Goal: Task Accomplishment & Management: Manage account settings

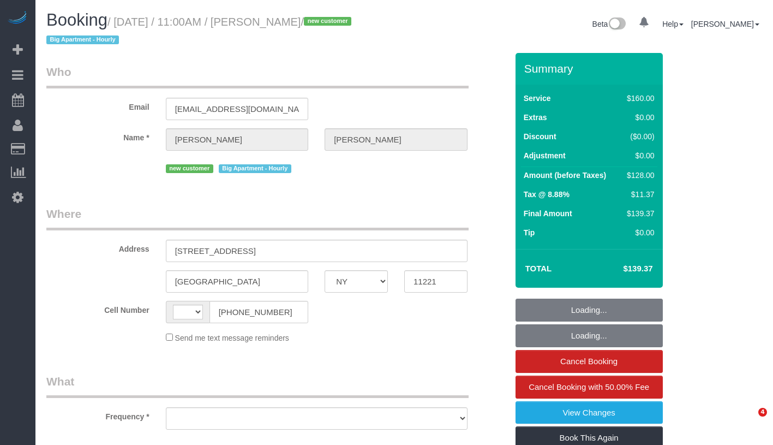
select select "NY"
select select "string:[GEOGRAPHIC_DATA]"
select select "object:754"
click at [355, 26] on small "/ September 07, 2025 / 11:00AM / Aaron Moreno / new customer Big Apartment - Ho…" at bounding box center [200, 31] width 308 height 31
select select "spot1"
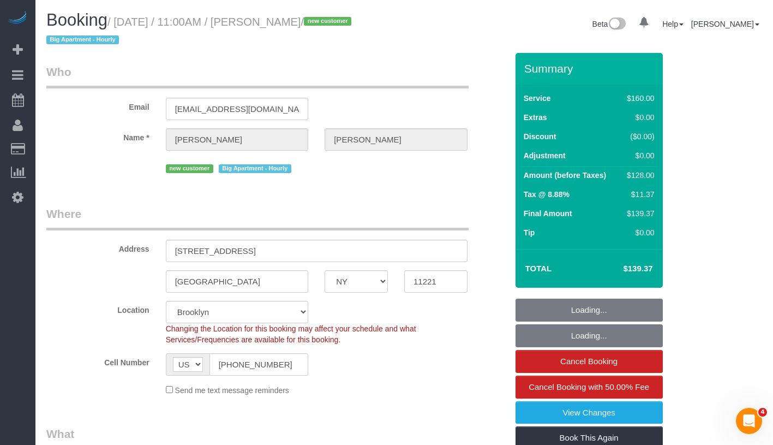
select select "number:58"
select select "number:71"
select select "number:15"
select select "number:5"
select select "object:1412"
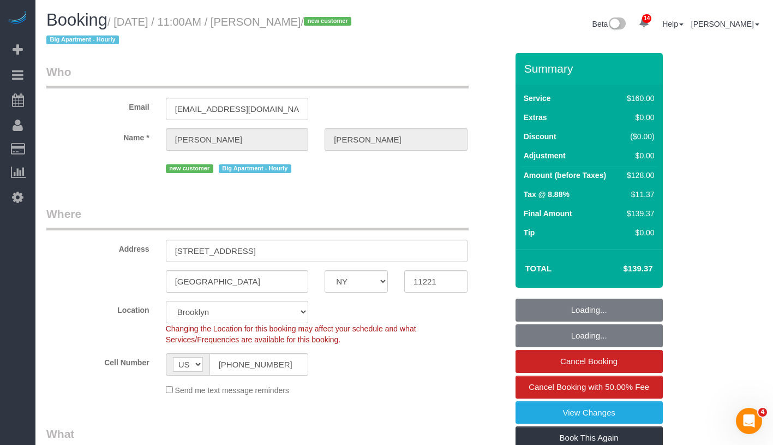
select select "string:stripe-pm_1S350y4VGloSiKo78njPnk01"
select select "spot39"
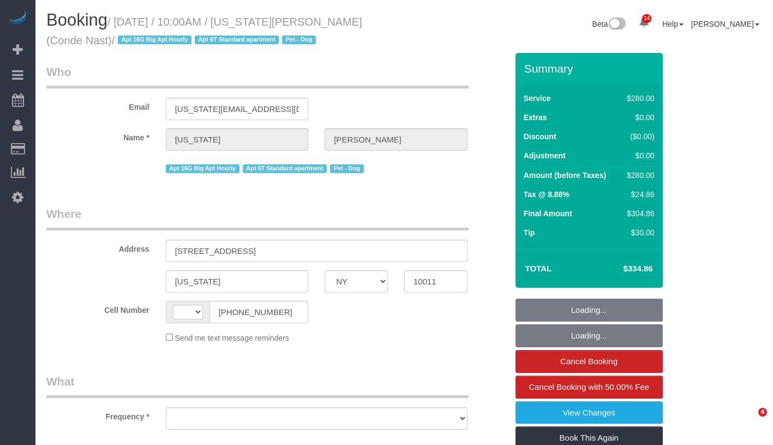
select select "NY"
select select "number:58"
select select "number:73"
select select "number:13"
select select "number:6"
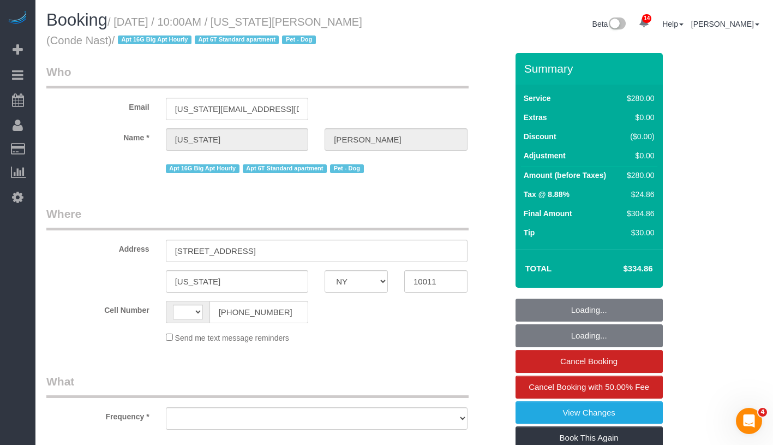
select select "string:[GEOGRAPHIC_DATA]"
select select "object:905"
select select "string:stripe-pm_1R4ht54VGloSiKo72HDr2sM7"
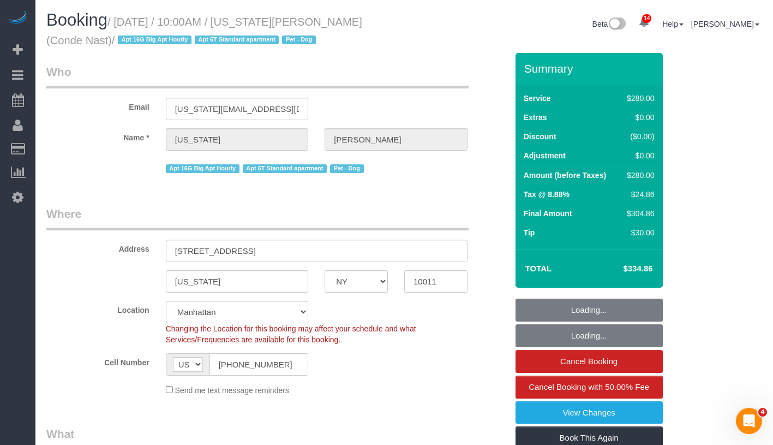
select select "210"
select select "spot1"
select select "object:1413"
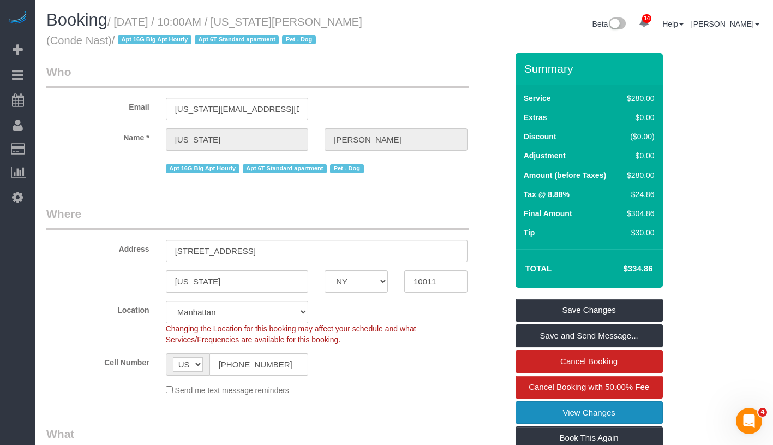
click at [595, 414] on link "View Changes" at bounding box center [589, 412] width 147 height 23
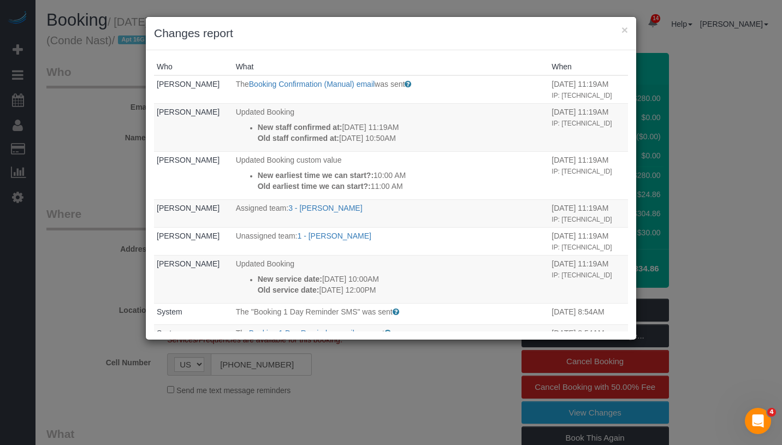
click at [628, 28] on div "× Changes report" at bounding box center [391, 33] width 490 height 33
click at [627, 29] on button "×" at bounding box center [624, 29] width 7 height 11
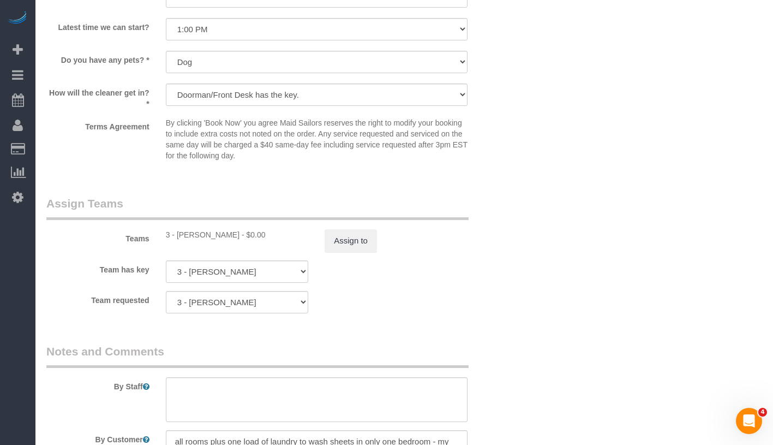
scroll to position [1007, 0]
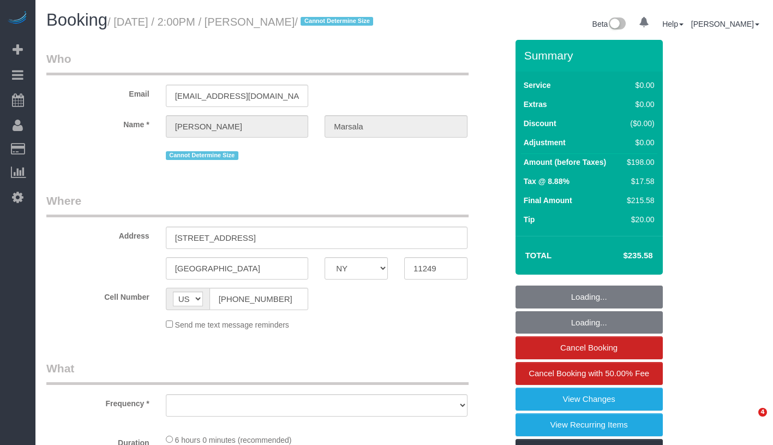
select select "NY"
select select "object:710"
select select "number:89"
select select "number:90"
select select "number:15"
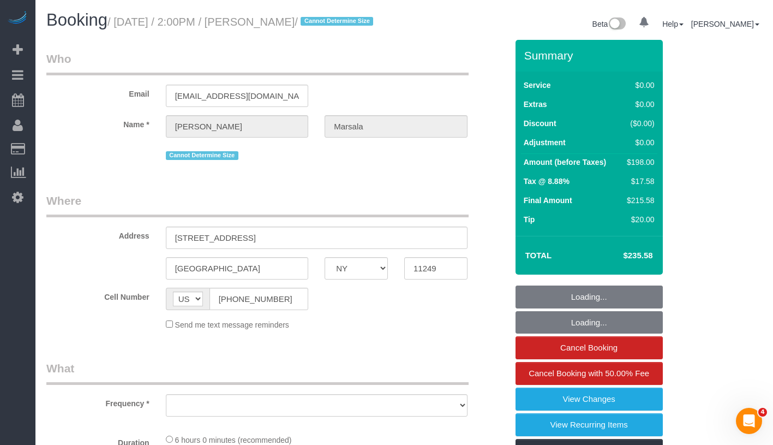
select select "number:5"
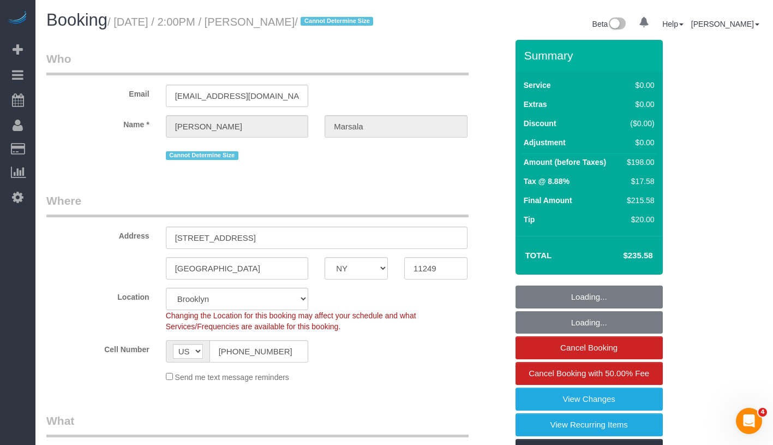
select select "object:907"
select select "string:stripe-pm_1PanpT4VGloSiKo73mwQyRPJ"
select select "2"
select select "spot1"
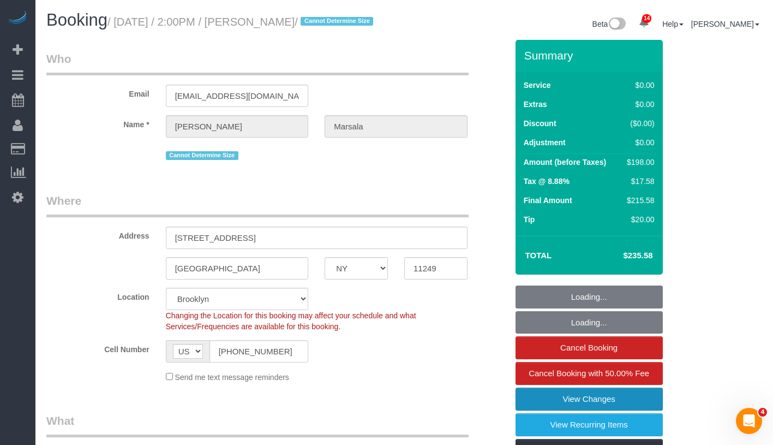
click at [633, 410] on link "View Changes" at bounding box center [589, 398] width 147 height 23
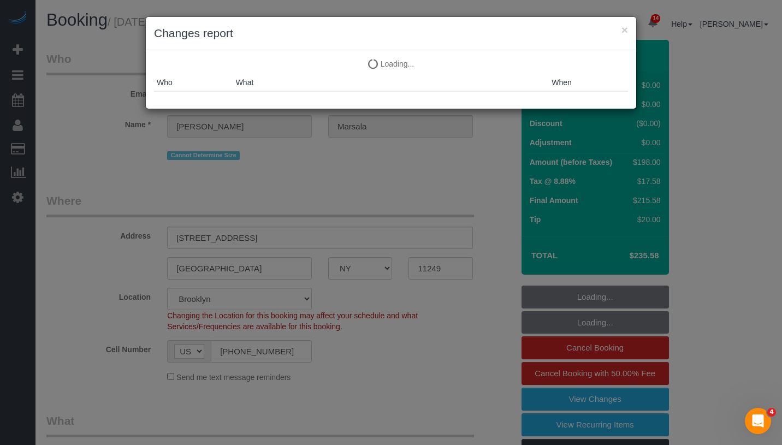
select select "2"
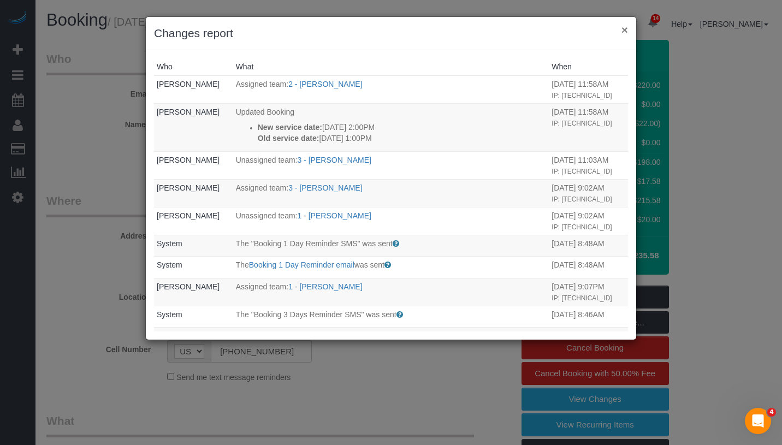
click at [622, 28] on button "×" at bounding box center [624, 29] width 7 height 11
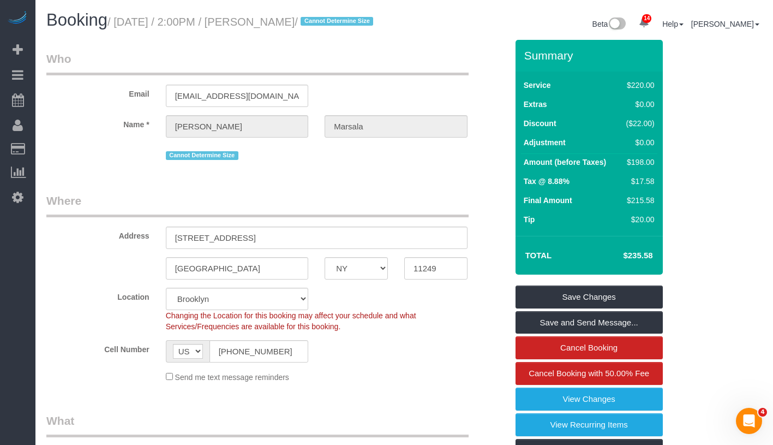
drag, startPoint x: 279, startPoint y: 21, endPoint x: 372, endPoint y: 20, distance: 92.8
click at [372, 20] on h1 "Booking / September 08, 2025 / 2:00PM / Anthony Marsala / Cannot Determine Size" at bounding box center [221, 20] width 350 height 19
copy small "Anthony Marsala /"
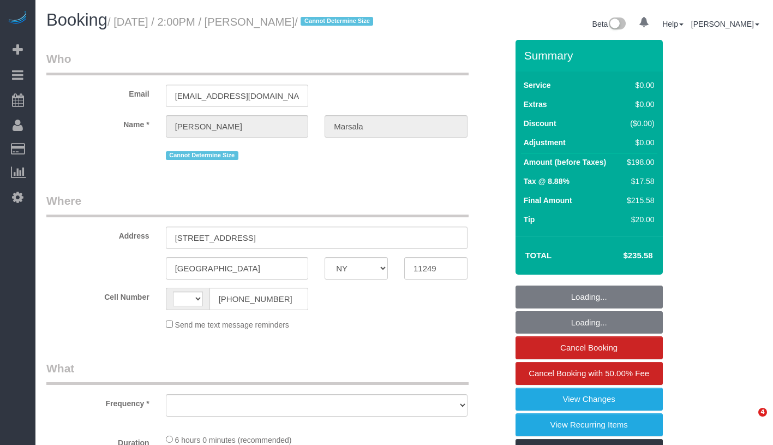
select select "NY"
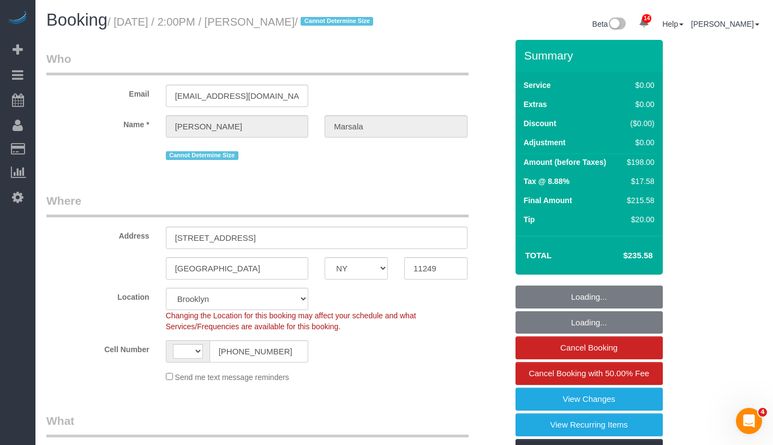
select select "object:511"
select select "string:stripe-pm_1PanpT4VGloSiKo73mwQyRPJ"
select select "string:[GEOGRAPHIC_DATA]"
select select "spot1"
select select "number:89"
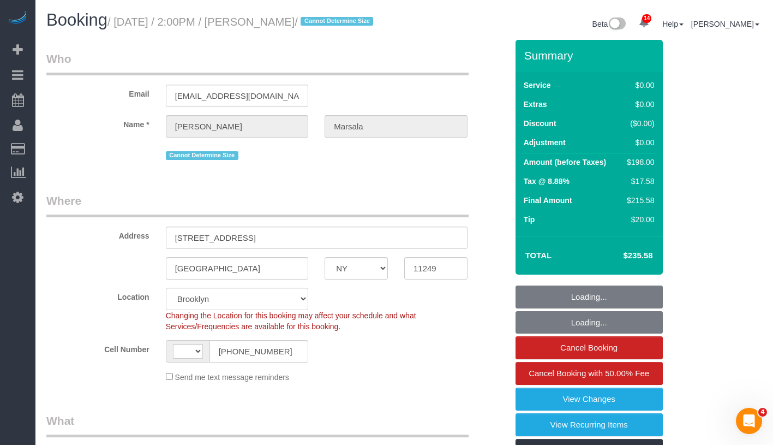
select select "number:90"
select select "number:15"
select select "number:5"
select select "2"
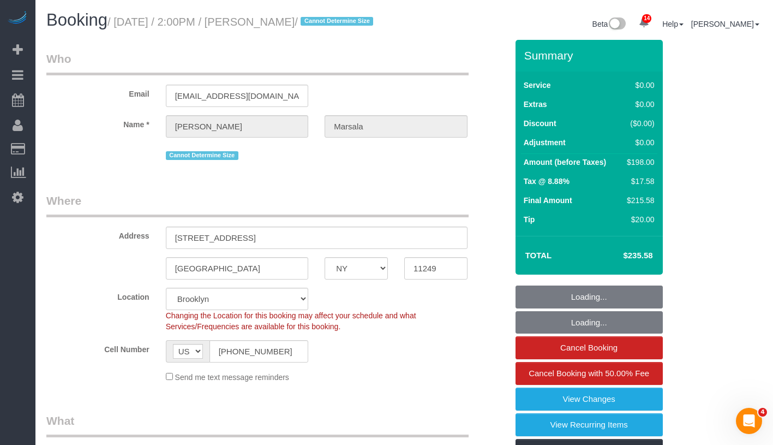
select select "2"
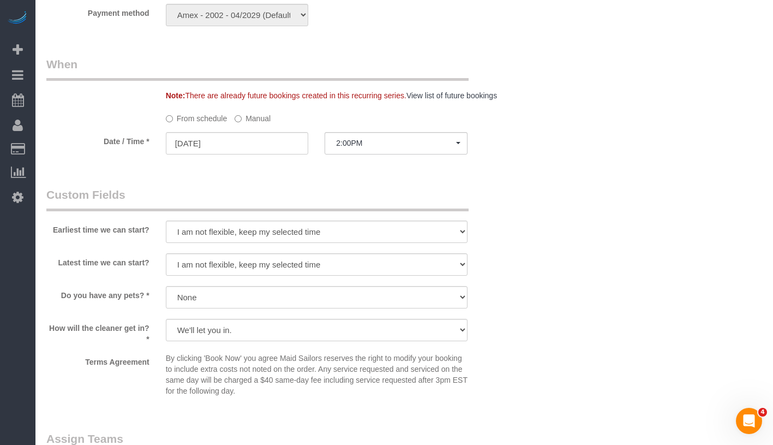
scroll to position [1254, 0]
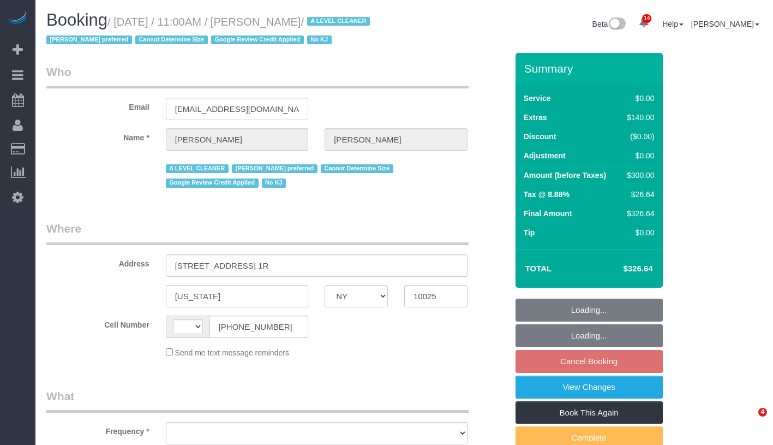
select select "NY"
select select "string:stripe-pm_1QEEsU4VGloSiKo7OcyUbdUc"
select select "number:59"
select select "number:73"
select select "number:15"
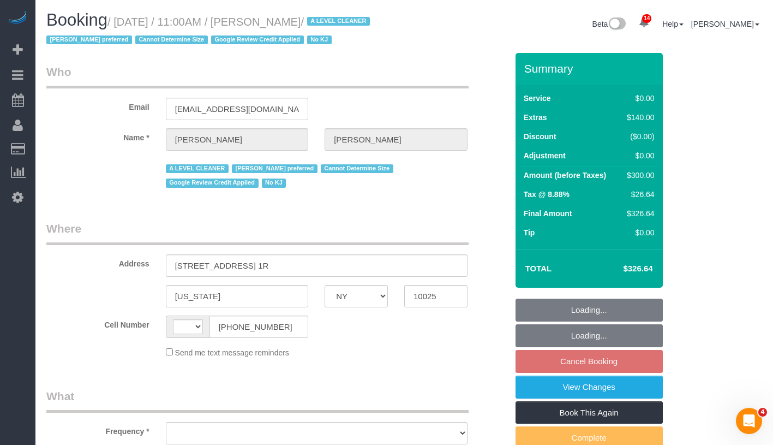
select select "number:5"
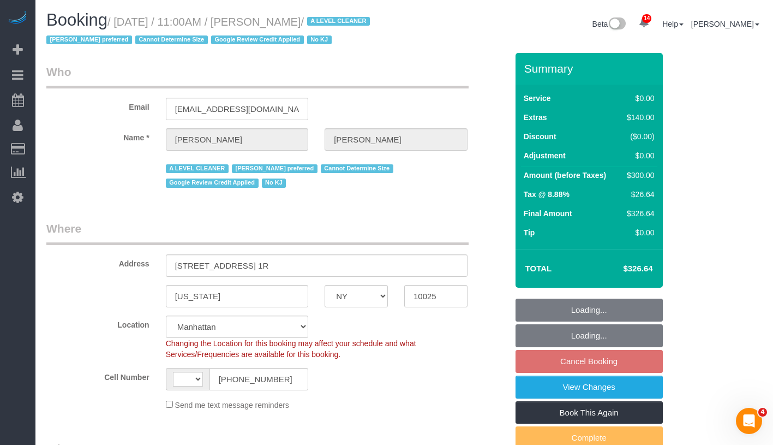
select select "string:[GEOGRAPHIC_DATA]"
select select "object:903"
select select "1"
select select "spot4"
select select "object:1015"
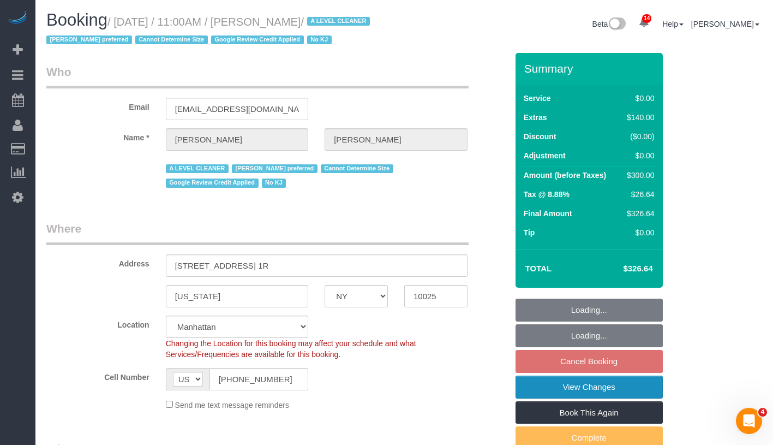
click at [624, 384] on link "View Changes" at bounding box center [589, 386] width 147 height 23
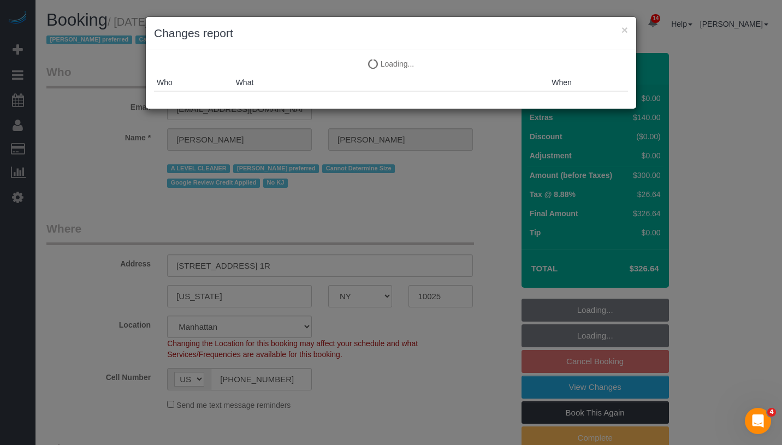
select select "1"
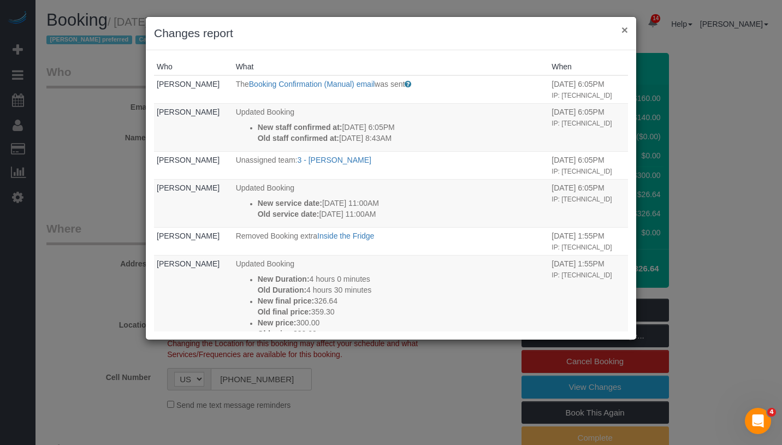
click at [626, 30] on button "×" at bounding box center [624, 29] width 7 height 11
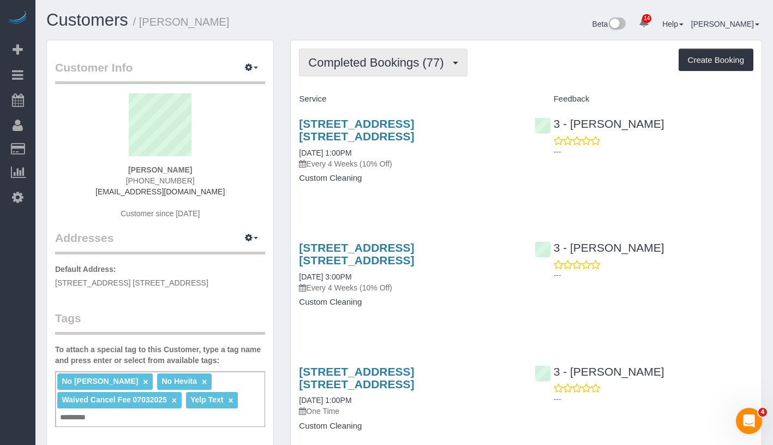
click at [365, 67] on span "Completed Bookings (77)" at bounding box center [378, 63] width 141 height 14
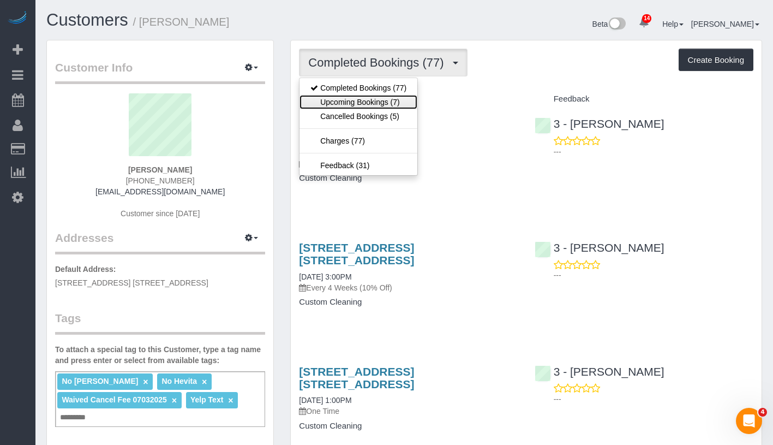
click at [363, 97] on link "Upcoming Bookings (7)" at bounding box center [359, 102] width 118 height 14
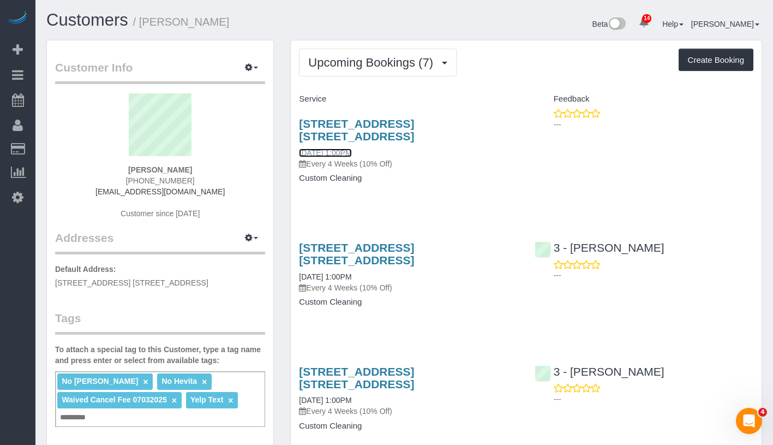
click at [349, 151] on link "[DATE] 1:00PM" at bounding box center [325, 152] width 52 height 9
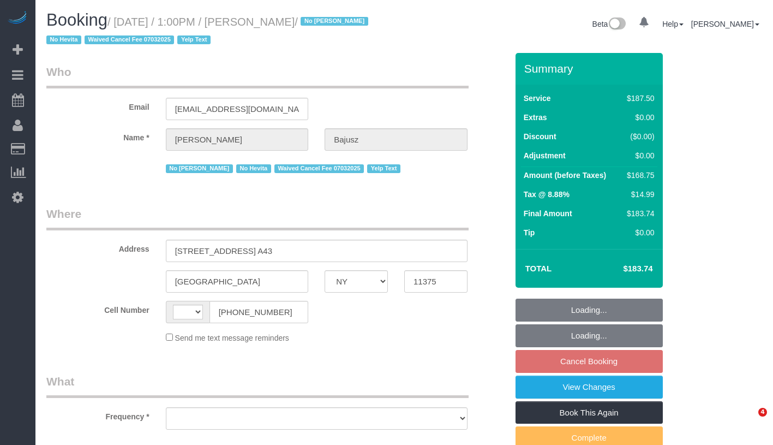
select select "NY"
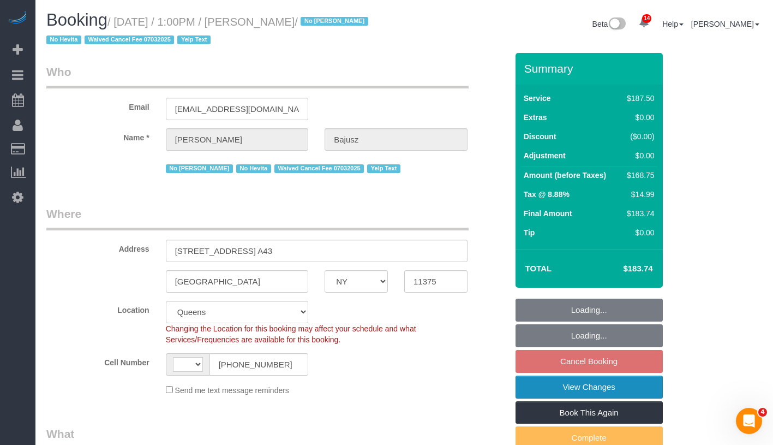
select select "string:[GEOGRAPHIC_DATA]"
select select "object:465"
select select "150"
select select "spot6"
click at [623, 385] on link "View Changes" at bounding box center [589, 386] width 147 height 23
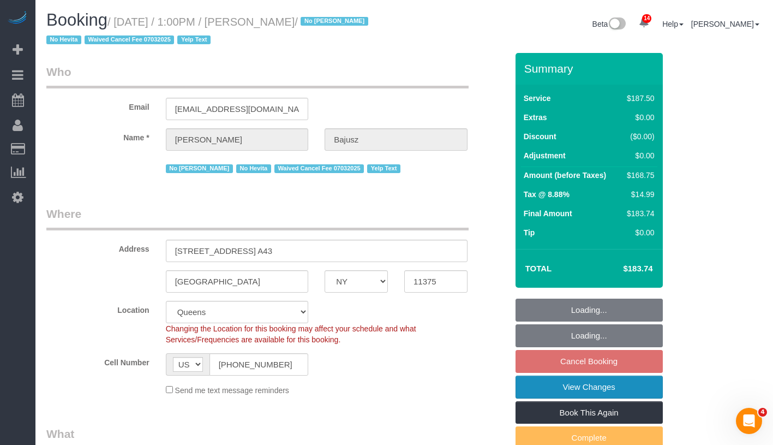
select select "string:stripe-pm_1HGn0b4VGloSiKo748NNm9fv"
select select "number:89"
select select "number:90"
select select "number:15"
select select "number:5"
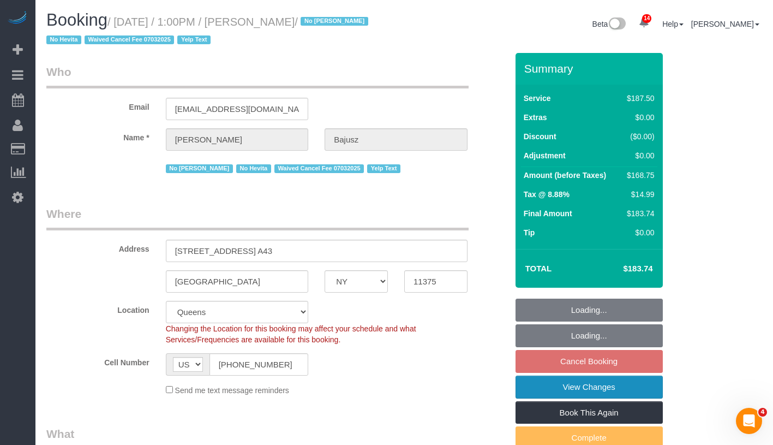
select select "number:21"
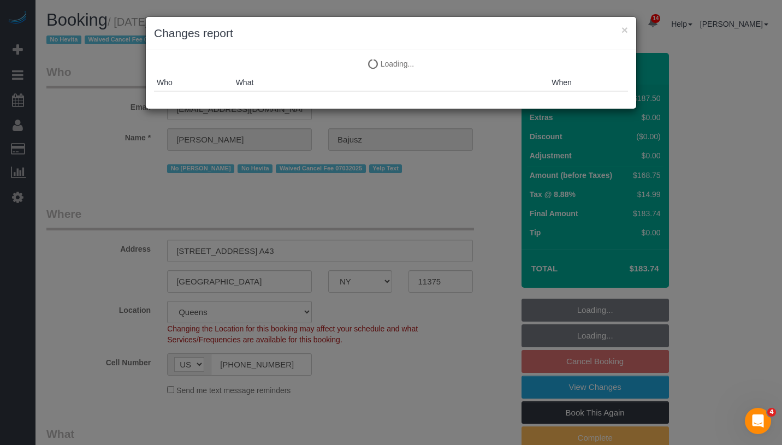
select select "object:1420"
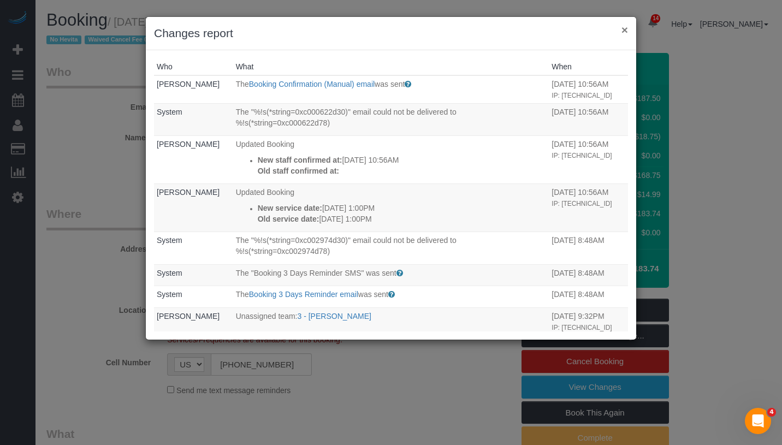
click at [623, 31] on button "×" at bounding box center [624, 29] width 7 height 11
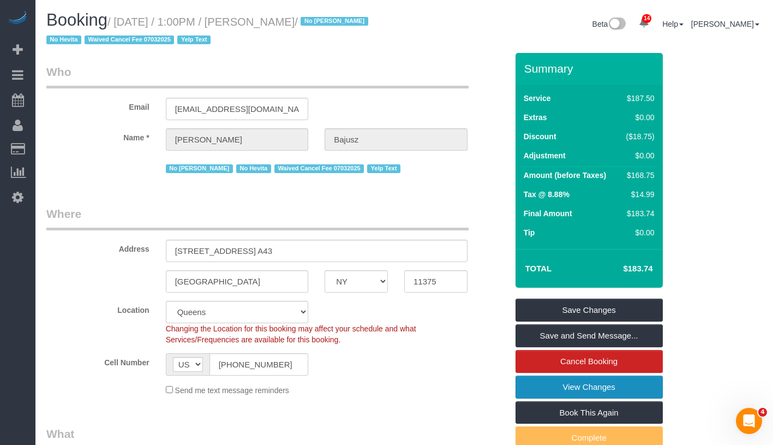
click at [635, 377] on link "View Changes" at bounding box center [589, 386] width 147 height 23
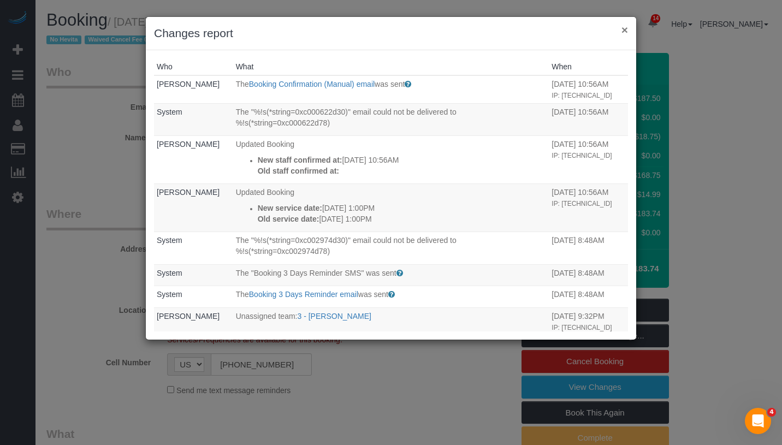
click at [623, 29] on button "×" at bounding box center [624, 29] width 7 height 11
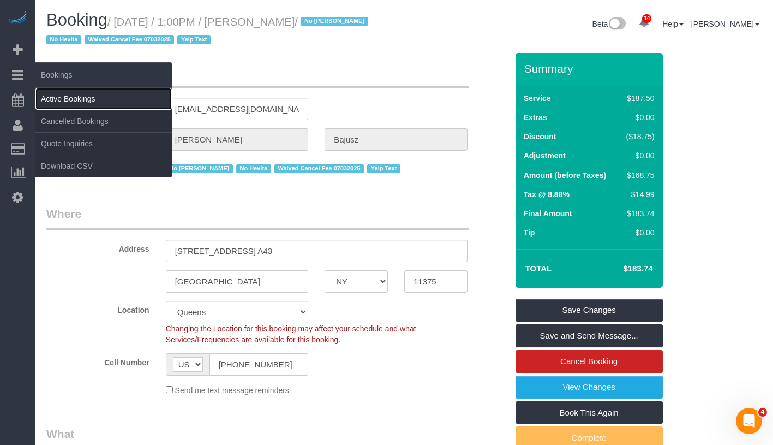
click at [92, 99] on link "Active Bookings" at bounding box center [103, 99] width 136 height 22
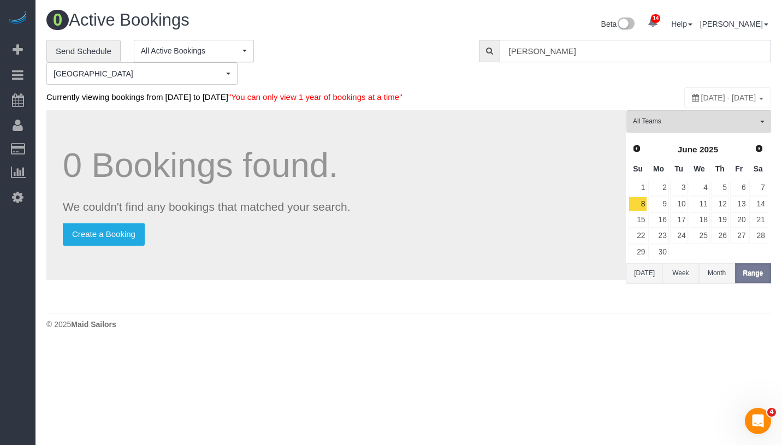
click at [649, 54] on input "[PERSON_NAME]" at bounding box center [634, 51] width 271 height 22
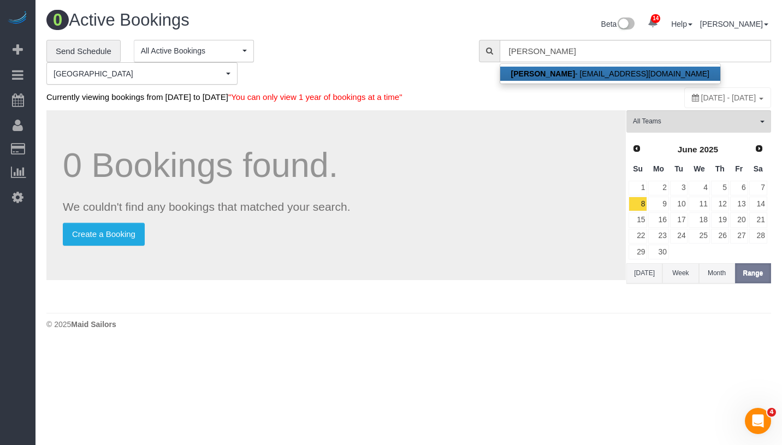
click at [612, 72] on link "[PERSON_NAME] - [EMAIL_ADDRESS][DOMAIN_NAME]" at bounding box center [610, 74] width 220 height 14
type input "[EMAIL_ADDRESS][DOMAIN_NAME]"
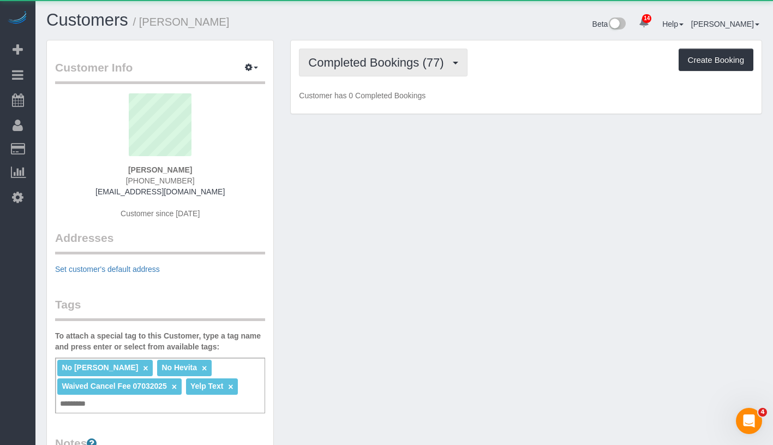
click at [367, 66] on span "Completed Bookings (77)" at bounding box center [378, 63] width 141 height 14
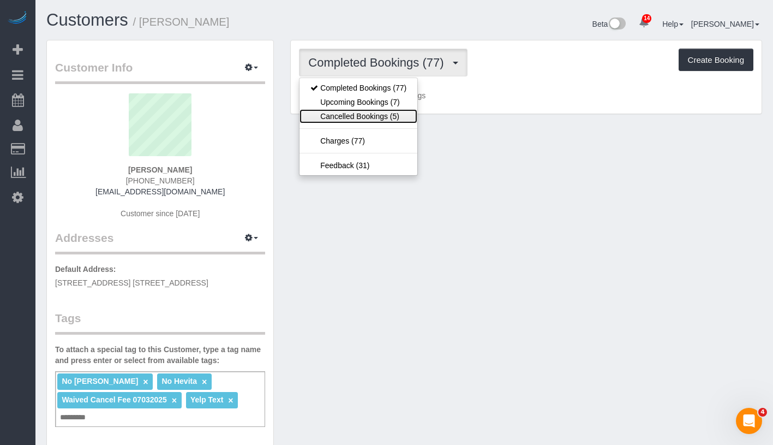
click at [346, 109] on link "Cancelled Bookings (5)" at bounding box center [359, 116] width 118 height 14
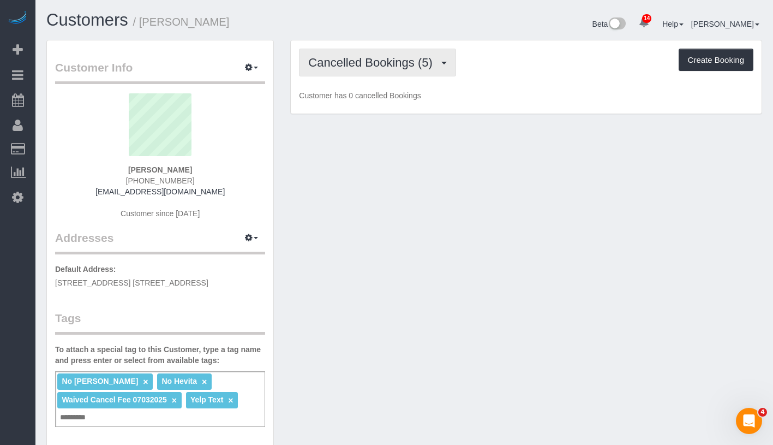
click at [372, 57] on span "Cancelled Bookings (5)" at bounding box center [372, 63] width 129 height 14
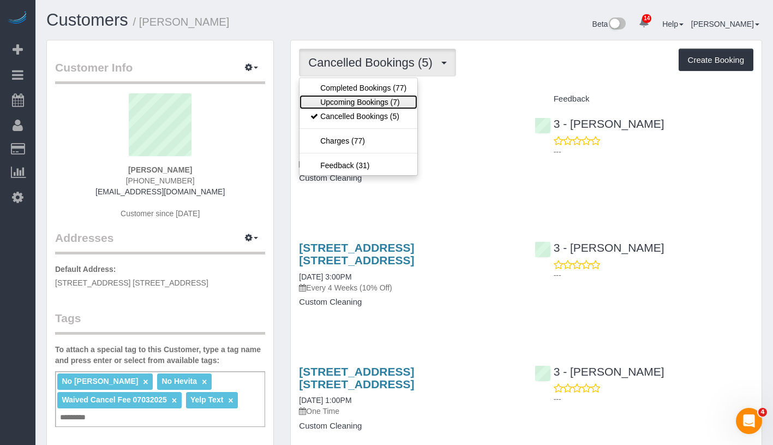
click at [357, 102] on link "Upcoming Bookings (7)" at bounding box center [359, 102] width 118 height 14
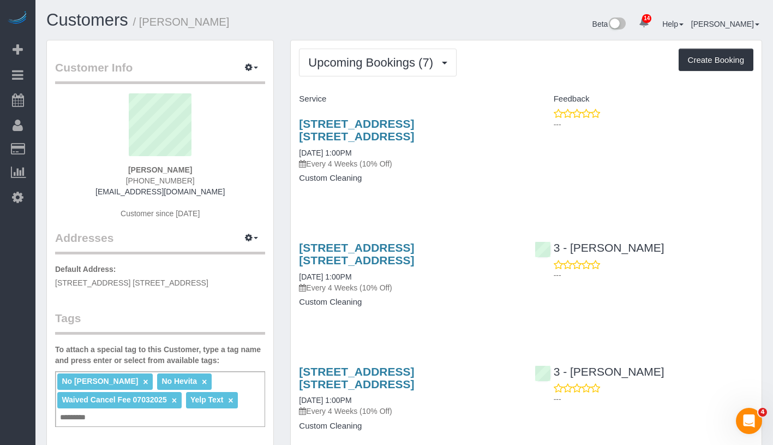
drag, startPoint x: 293, startPoint y: 151, endPoint x: 372, endPoint y: 150, distance: 78.6
click at [372, 150] on div "[STREET_ADDRESS] [STREET_ADDRESS] [DATE] 1:00PM Every 4 Weeks (10% Off) Custom …" at bounding box center [408, 156] width 235 height 97
copy link "[DATE] 1:00PM"
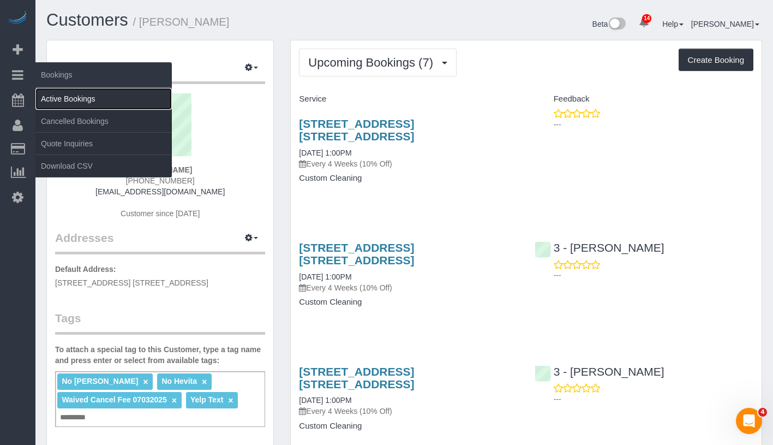
click at [94, 100] on link "Active Bookings" at bounding box center [103, 99] width 136 height 22
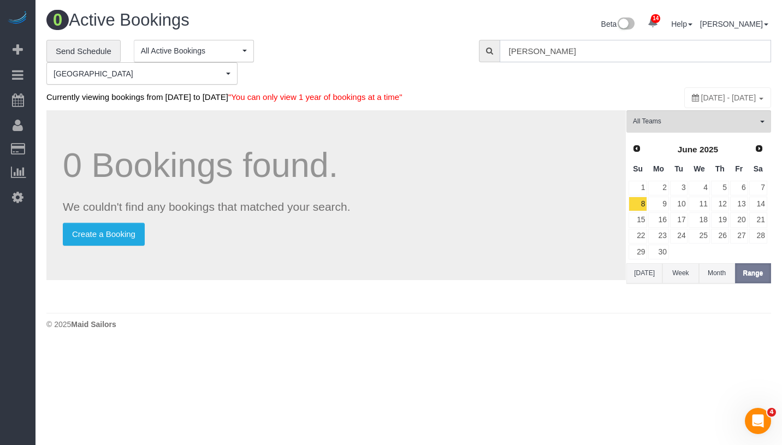
click at [575, 50] on input "[PERSON_NAME]" at bounding box center [634, 51] width 271 height 22
paste input "[PERSON_NAME] ("
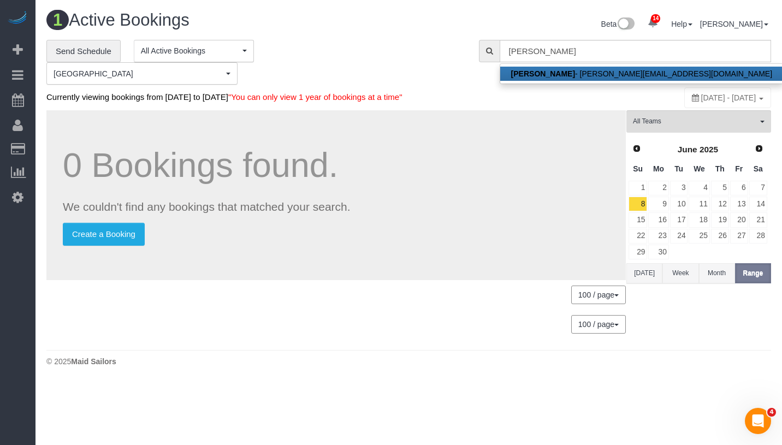
click at [597, 76] on link "[PERSON_NAME] - [PERSON_NAME][EMAIL_ADDRESS][DOMAIN_NAME]" at bounding box center [641, 74] width 283 height 14
type input "[PERSON_NAME][EMAIL_ADDRESS][DOMAIN_NAME]"
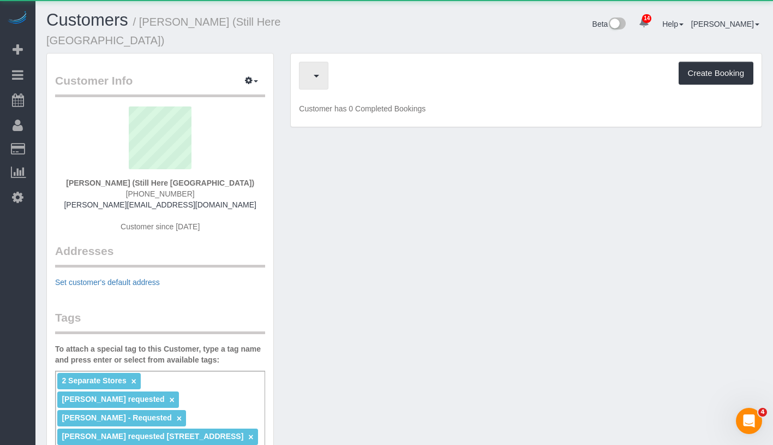
click at [329, 71] on button "button" at bounding box center [313, 76] width 29 height 28
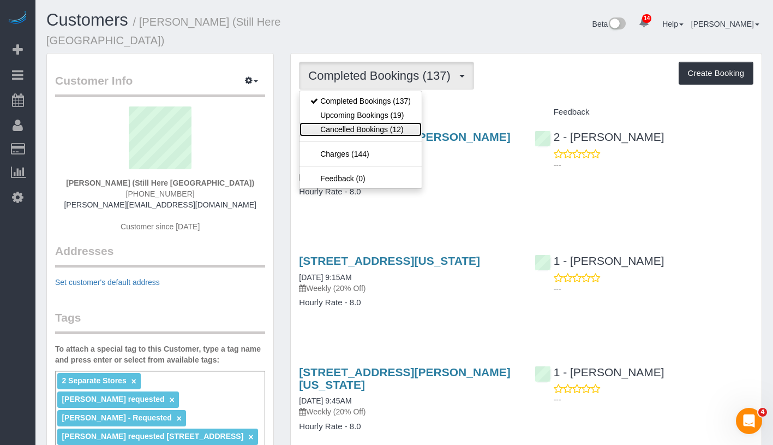
click at [351, 122] on link "Cancelled Bookings (12)" at bounding box center [361, 129] width 122 height 14
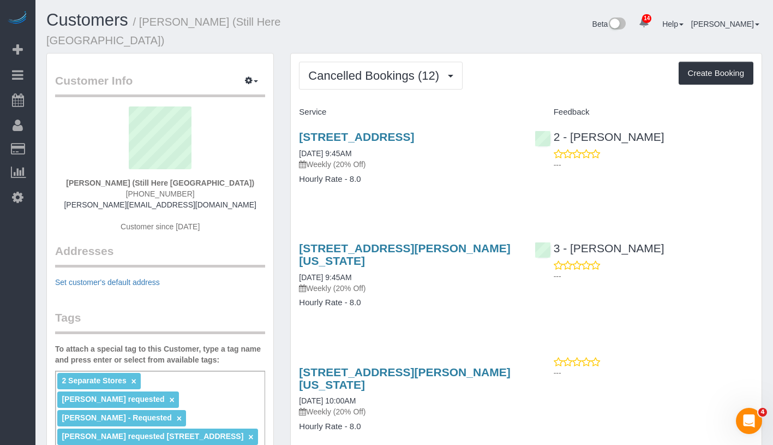
drag, startPoint x: 293, startPoint y: 141, endPoint x: 397, endPoint y: 143, distance: 104.3
click at [397, 143] on div "[STREET_ADDRESS] [DATE] 9:45AM Weekly (20% Off) Hourly Rate - 8.0" at bounding box center [408, 163] width 235 height 84
copy link "[DATE] 9:45AM"
